Goal: Navigation & Orientation: Find specific page/section

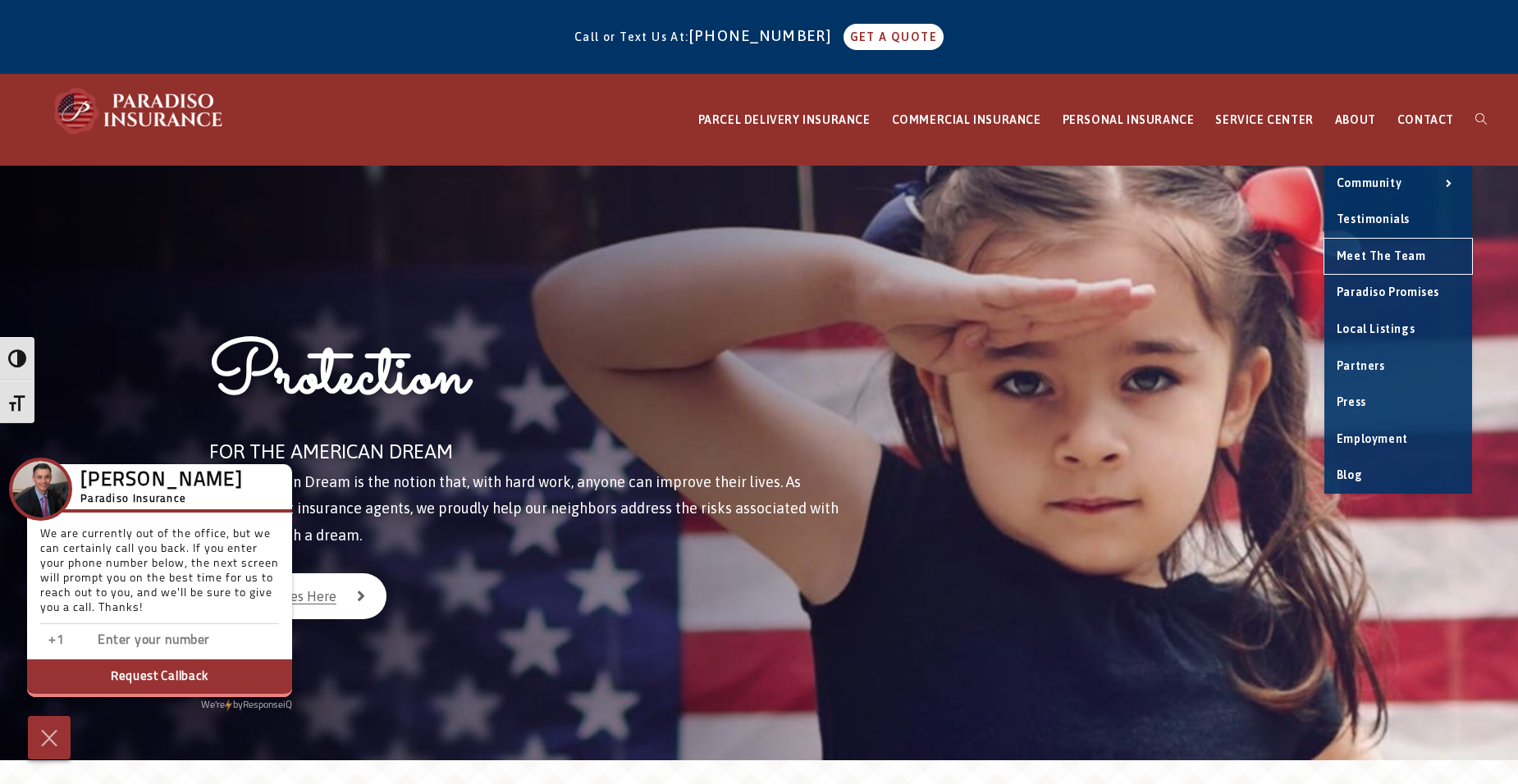
click at [1391, 253] on span "Meet the Team" at bounding box center [1381, 256] width 89 height 13
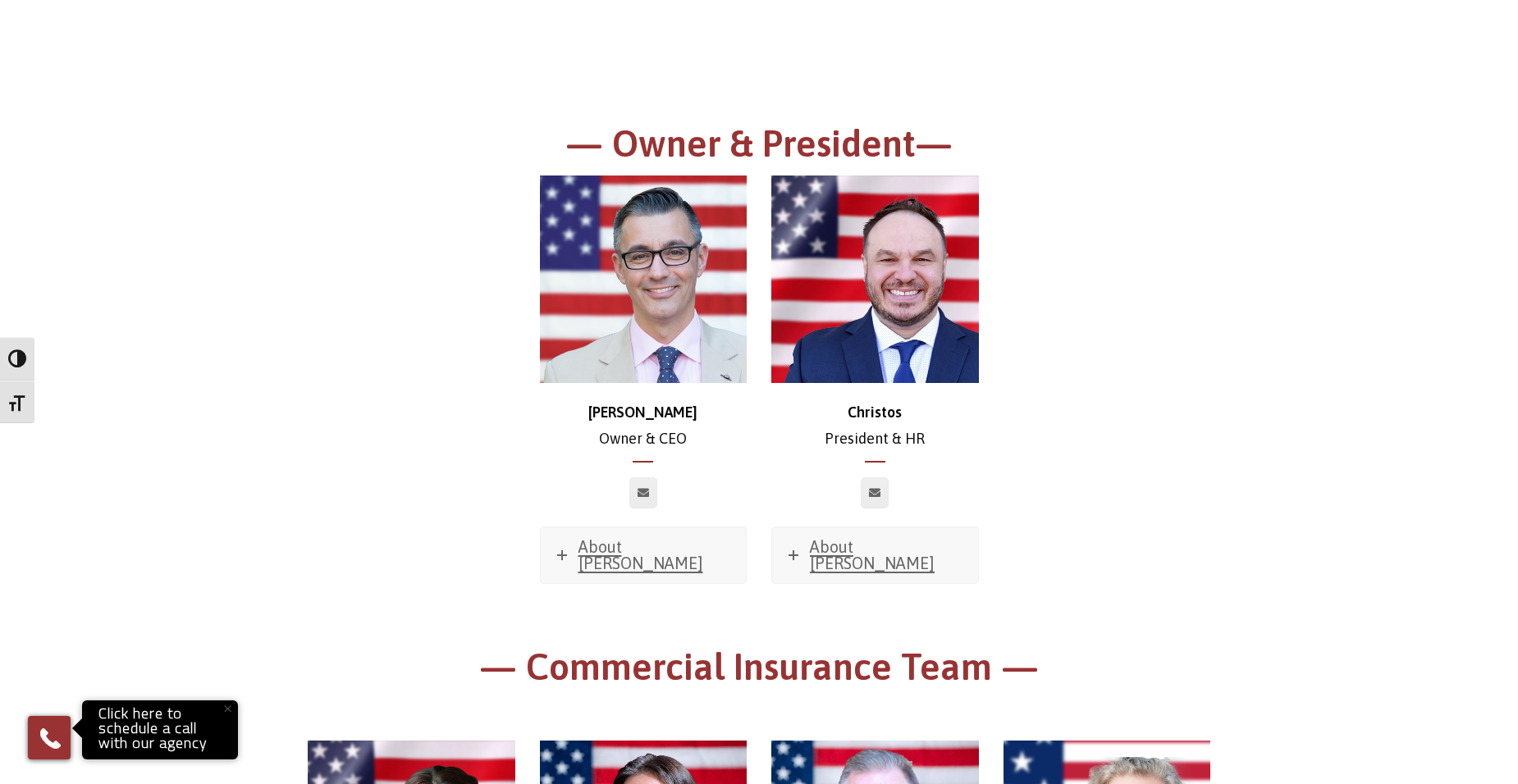
scroll to position [328, 0]
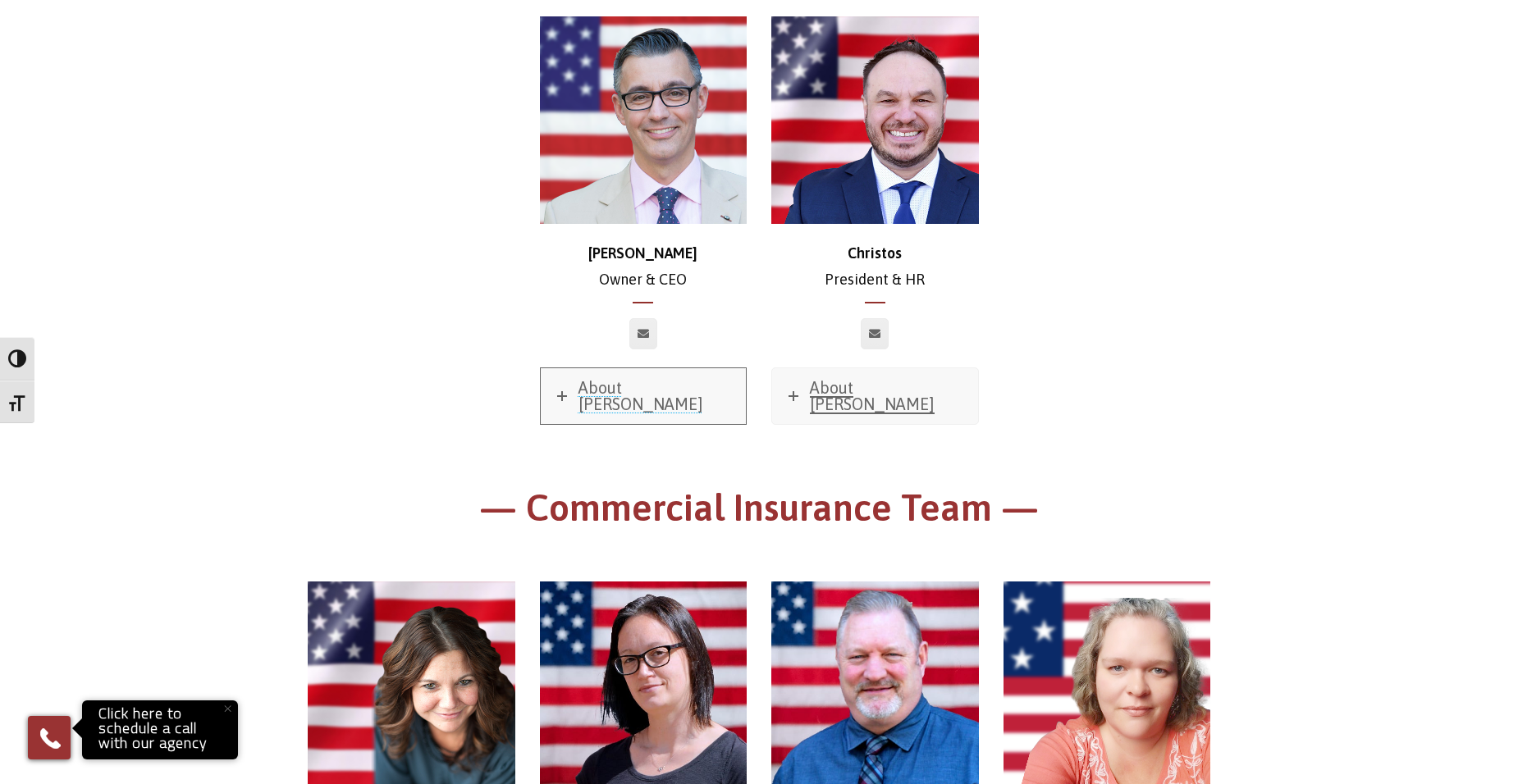
drag, startPoint x: 602, startPoint y: 389, endPoint x: 557, endPoint y: 395, distance: 45.4
click at [602, 390] on span "About [PERSON_NAME]" at bounding box center [641, 396] width 125 height 35
